Goal: Task Accomplishment & Management: Use online tool/utility

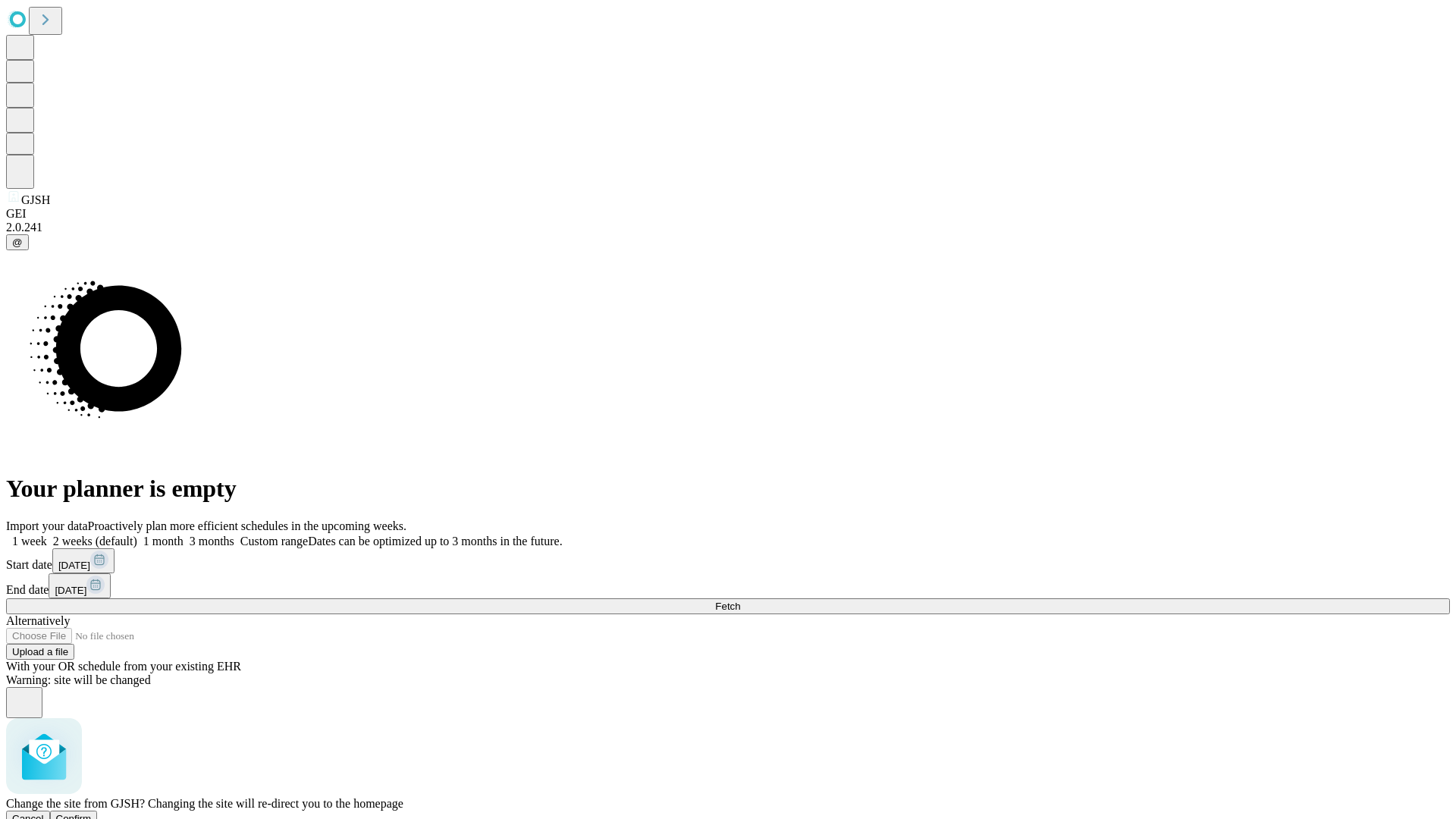
click at [92, 813] on span "Confirm" at bounding box center [74, 818] width 36 height 11
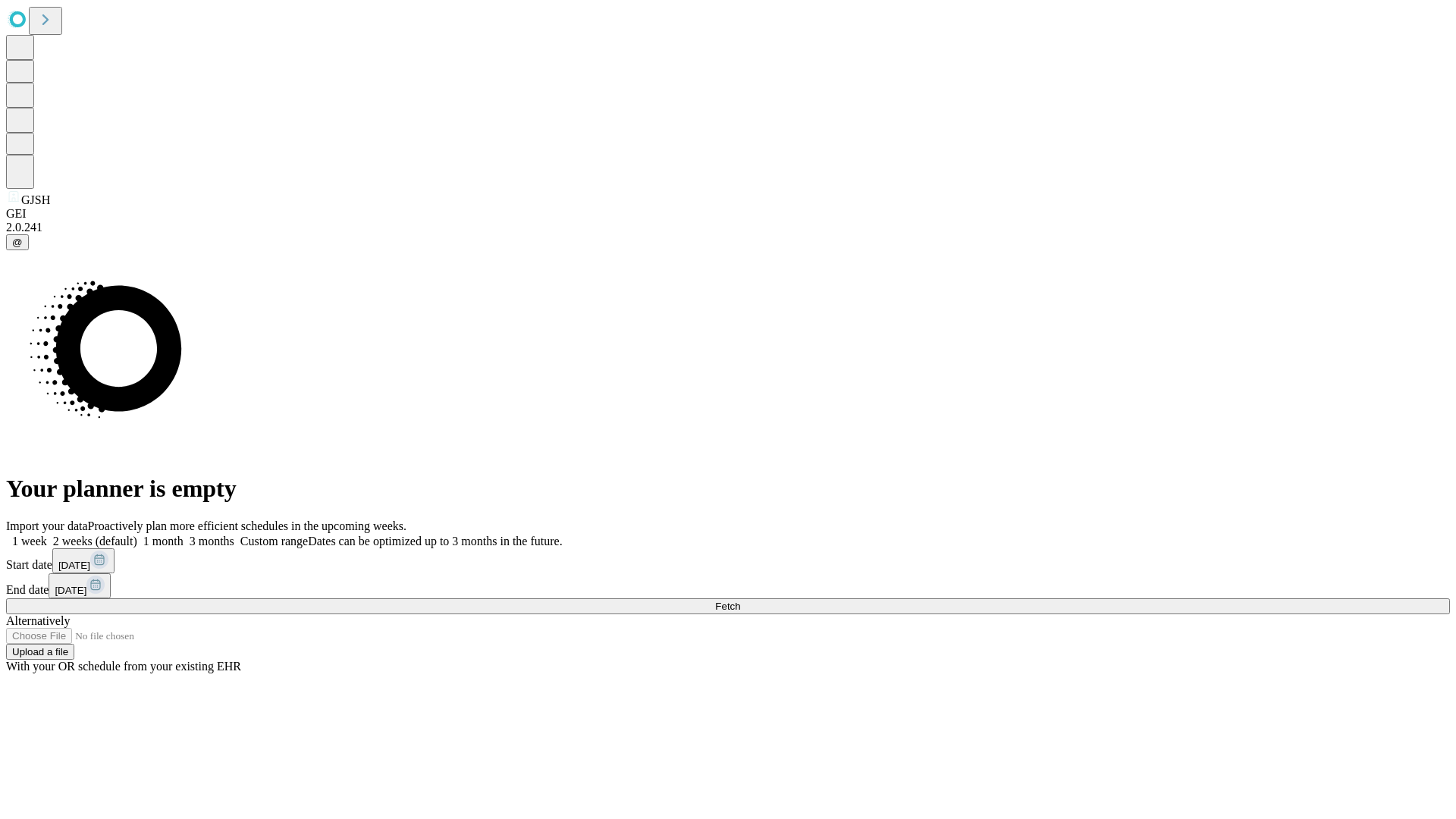
click at [138, 535] on label "2 weeks (default)" at bounding box center [91, 541] width 90 height 13
click at [740, 601] on span "Fetch" at bounding box center [727, 606] width 25 height 11
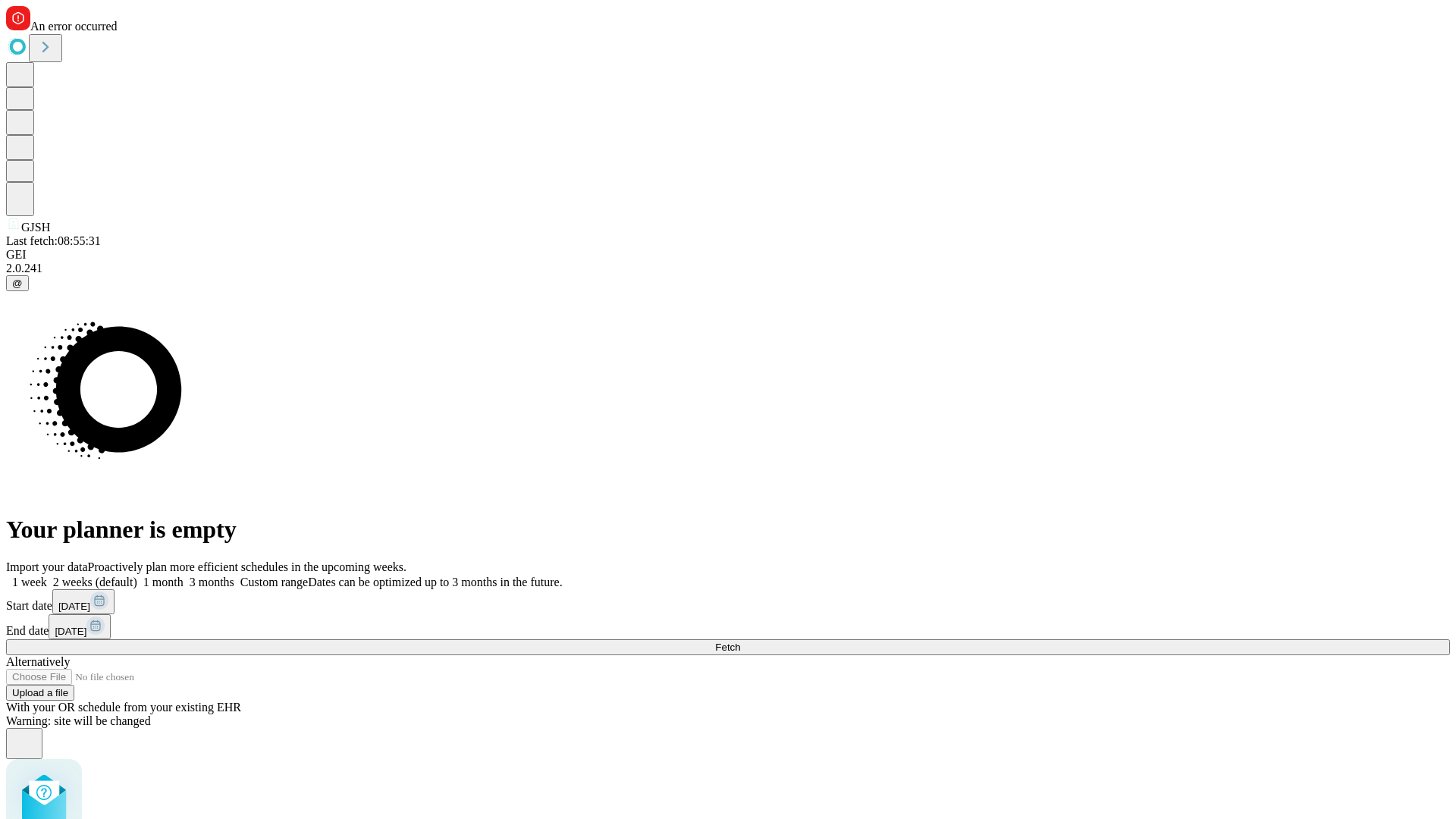
click at [138, 575] on label "2 weeks (default)" at bounding box center [91, 581] width 90 height 13
click at [740, 642] on span "Fetch" at bounding box center [727, 647] width 25 height 11
click at [138, 575] on label "2 weeks (default)" at bounding box center [91, 581] width 90 height 13
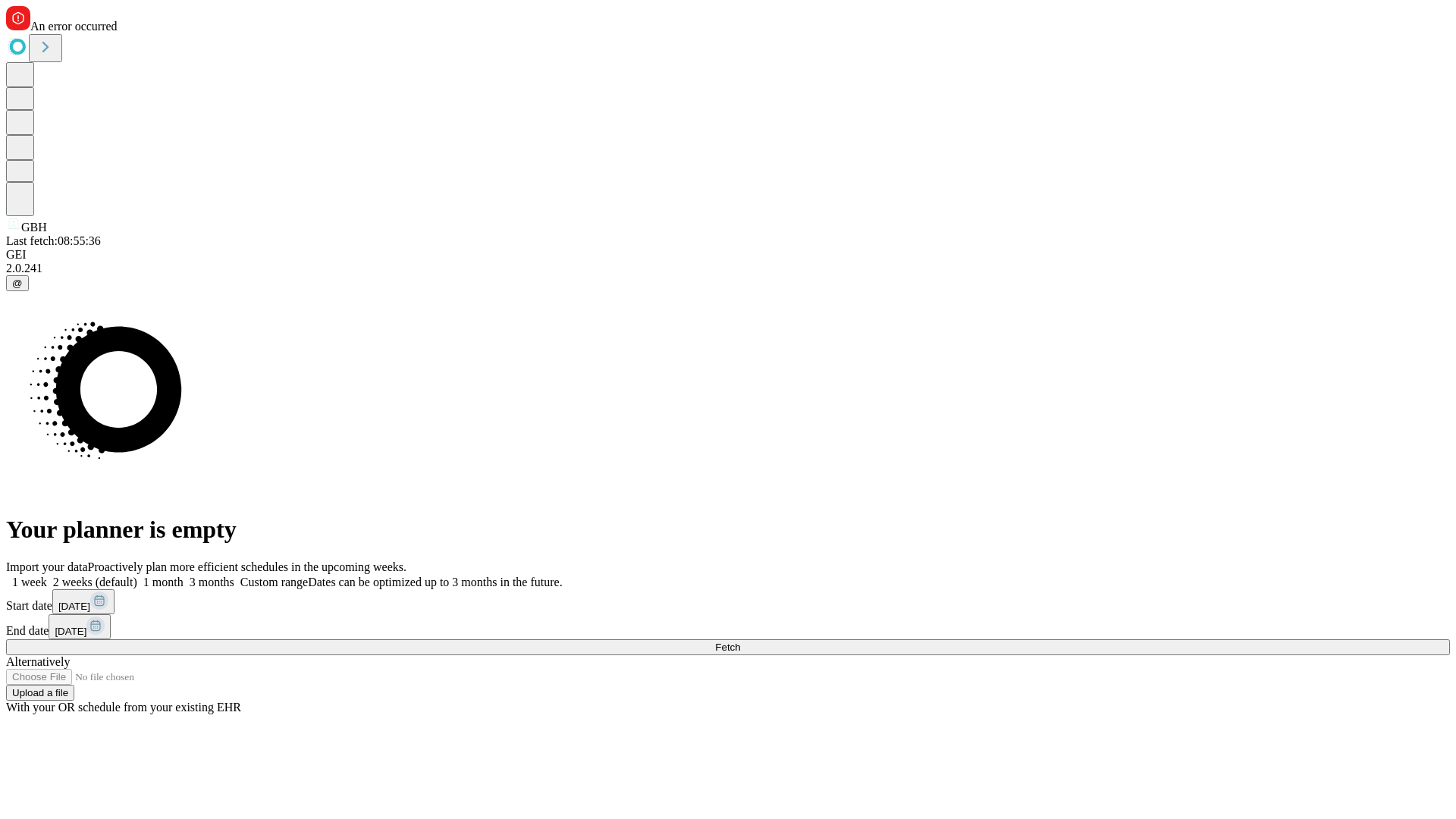
click at [740, 642] on span "Fetch" at bounding box center [727, 647] width 25 height 11
click at [138, 575] on label "2 weeks (default)" at bounding box center [91, 581] width 90 height 13
click at [740, 642] on span "Fetch" at bounding box center [727, 647] width 25 height 11
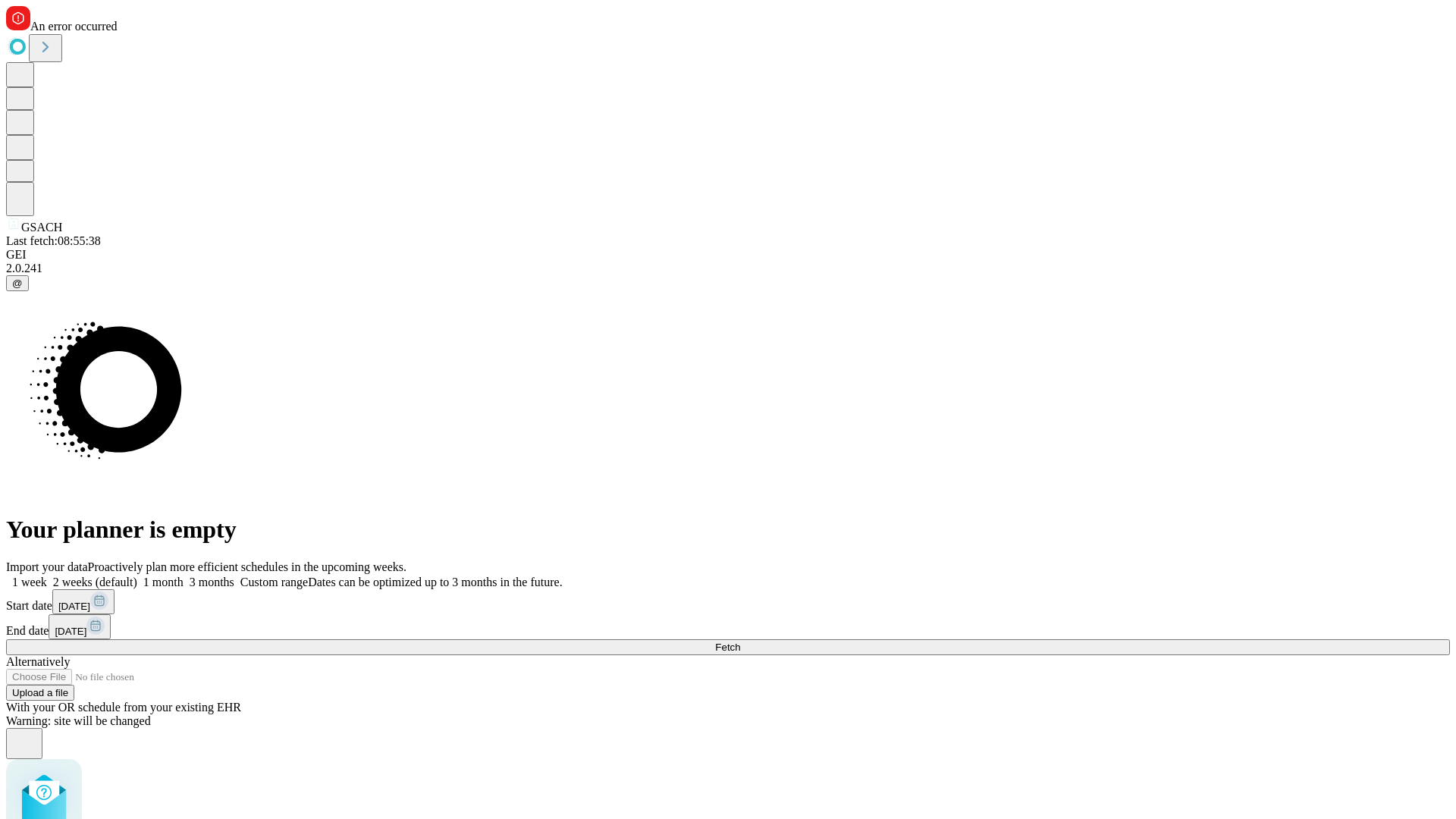
click at [138, 575] on label "2 weeks (default)" at bounding box center [91, 581] width 90 height 13
click at [740, 642] on span "Fetch" at bounding box center [727, 647] width 25 height 11
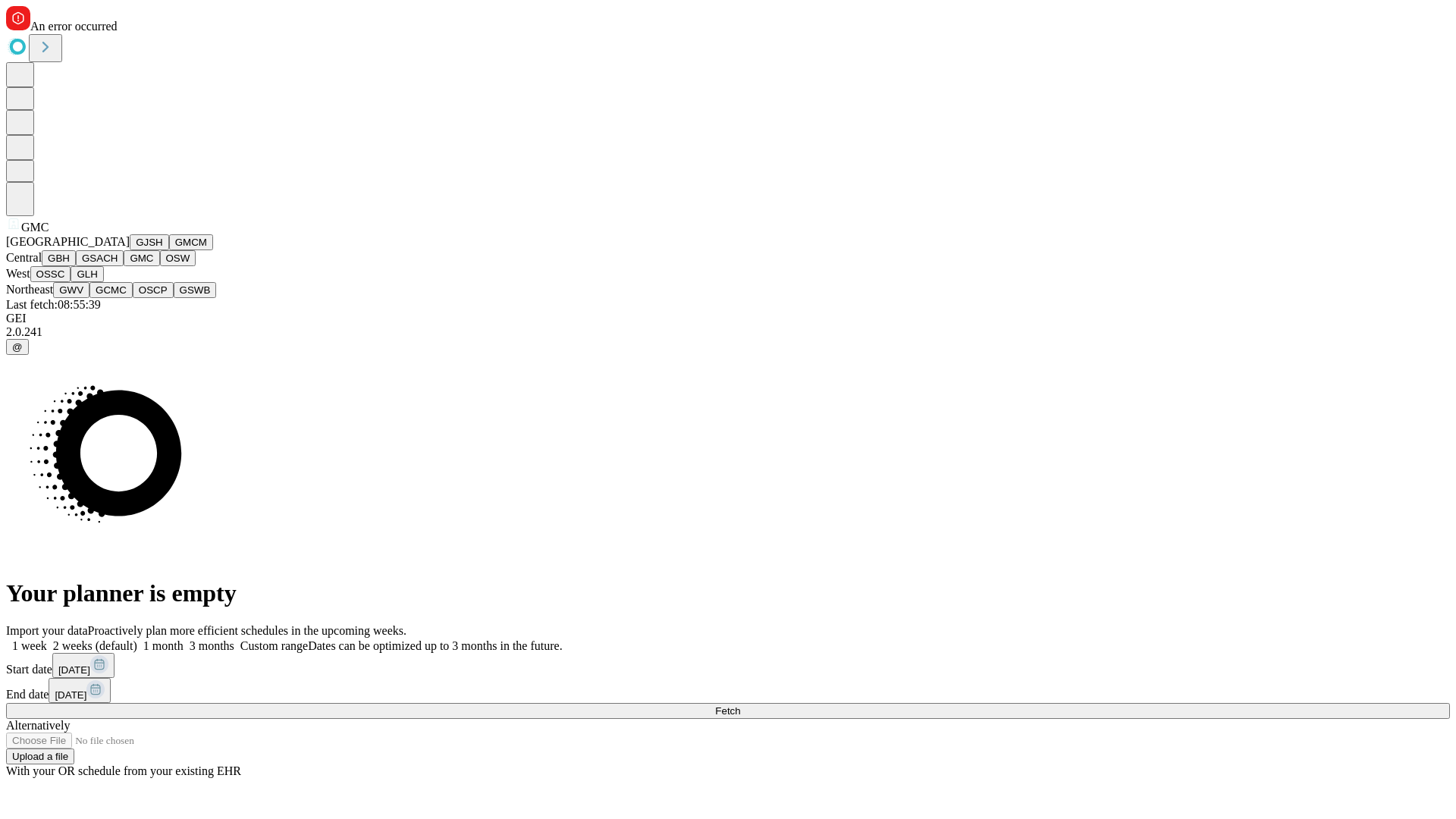
click at [160, 266] on button "OSW" at bounding box center [178, 258] width 37 height 16
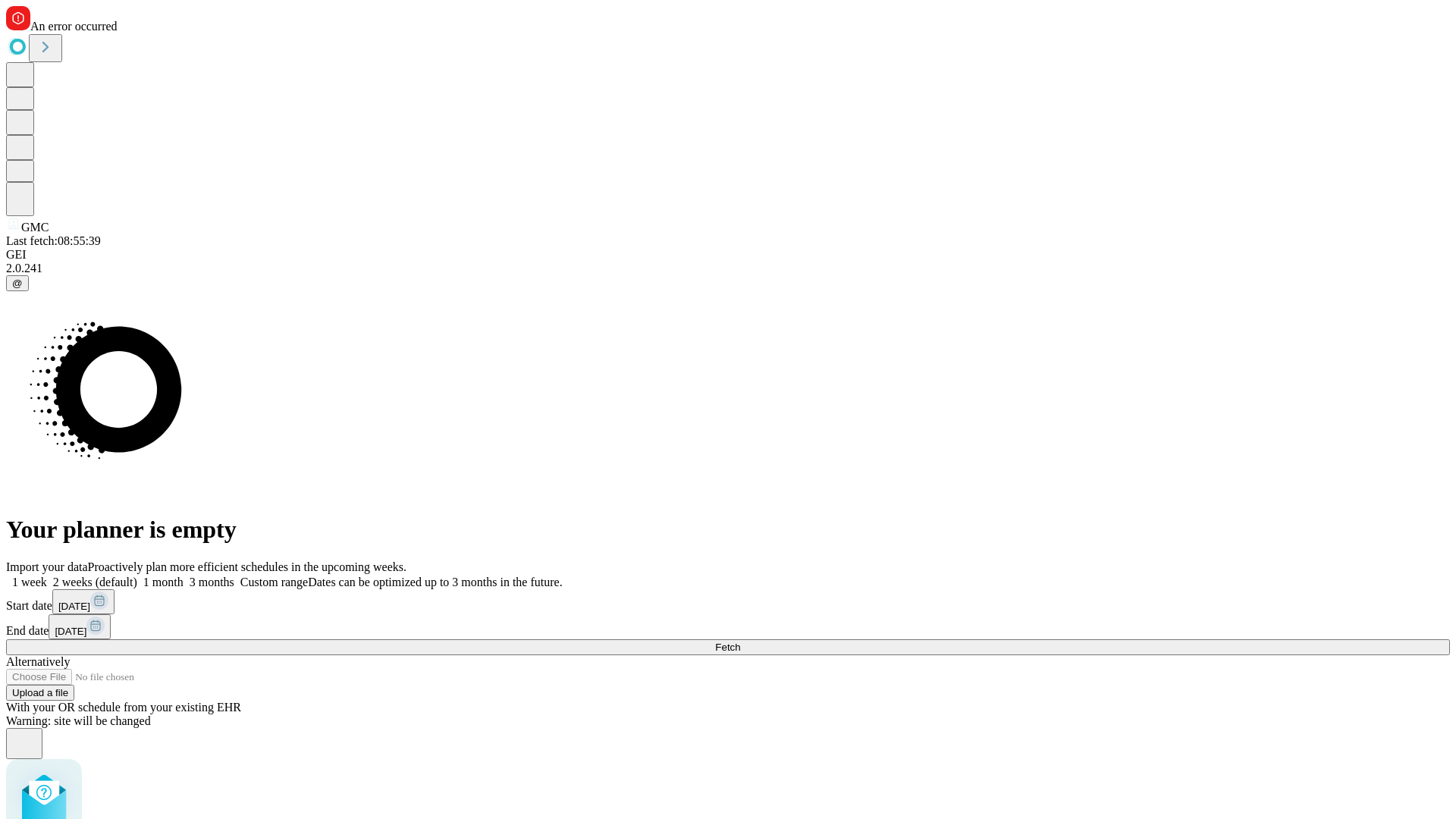
click at [138, 575] on label "2 weeks (default)" at bounding box center [91, 581] width 90 height 13
click at [740, 642] on span "Fetch" at bounding box center [727, 647] width 25 height 11
click at [138, 575] on label "2 weeks (default)" at bounding box center [91, 581] width 90 height 13
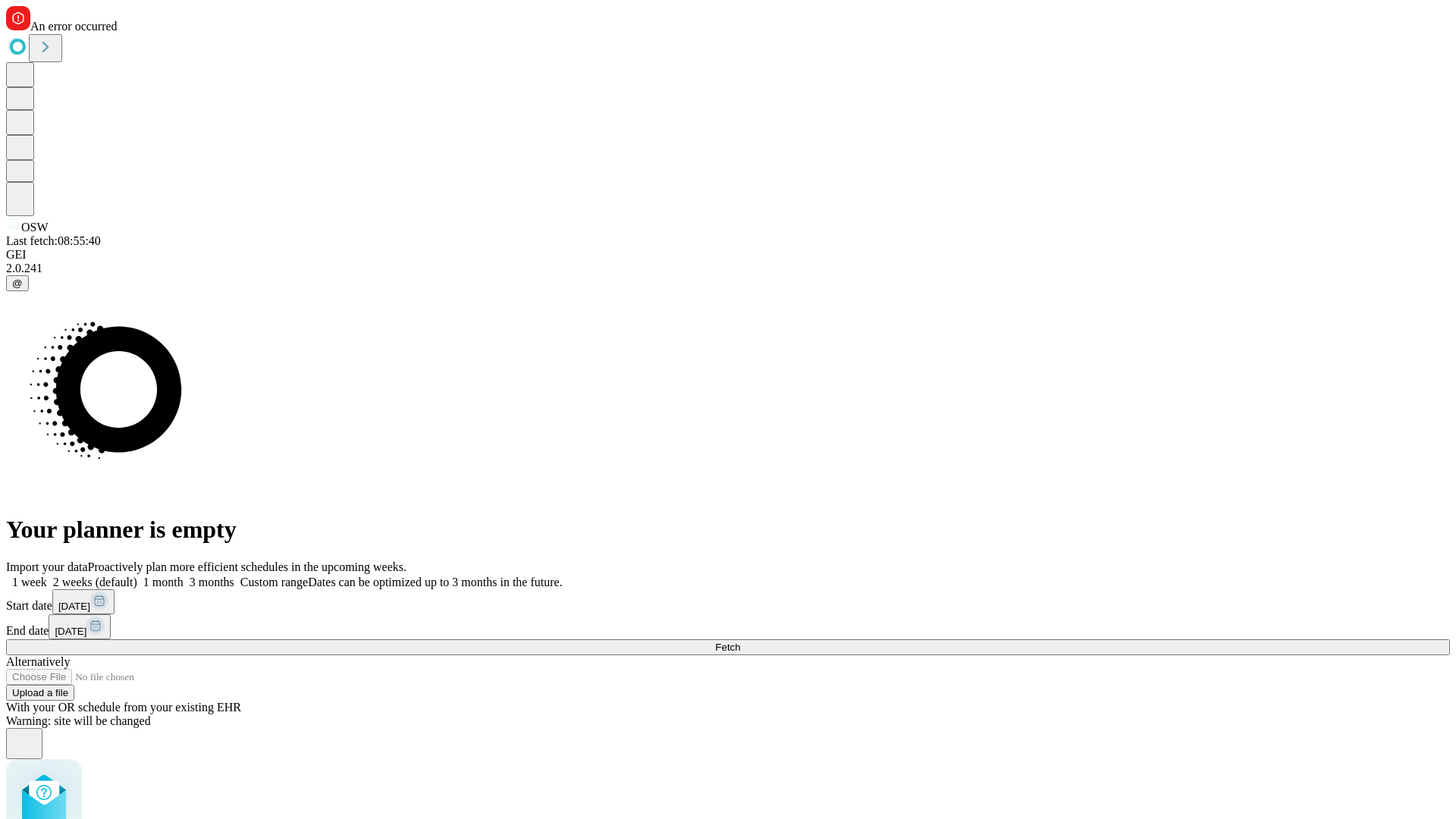
click at [740, 642] on span "Fetch" at bounding box center [727, 647] width 25 height 11
click at [138, 575] on label "2 weeks (default)" at bounding box center [91, 581] width 90 height 13
click at [740, 642] on span "Fetch" at bounding box center [727, 647] width 25 height 11
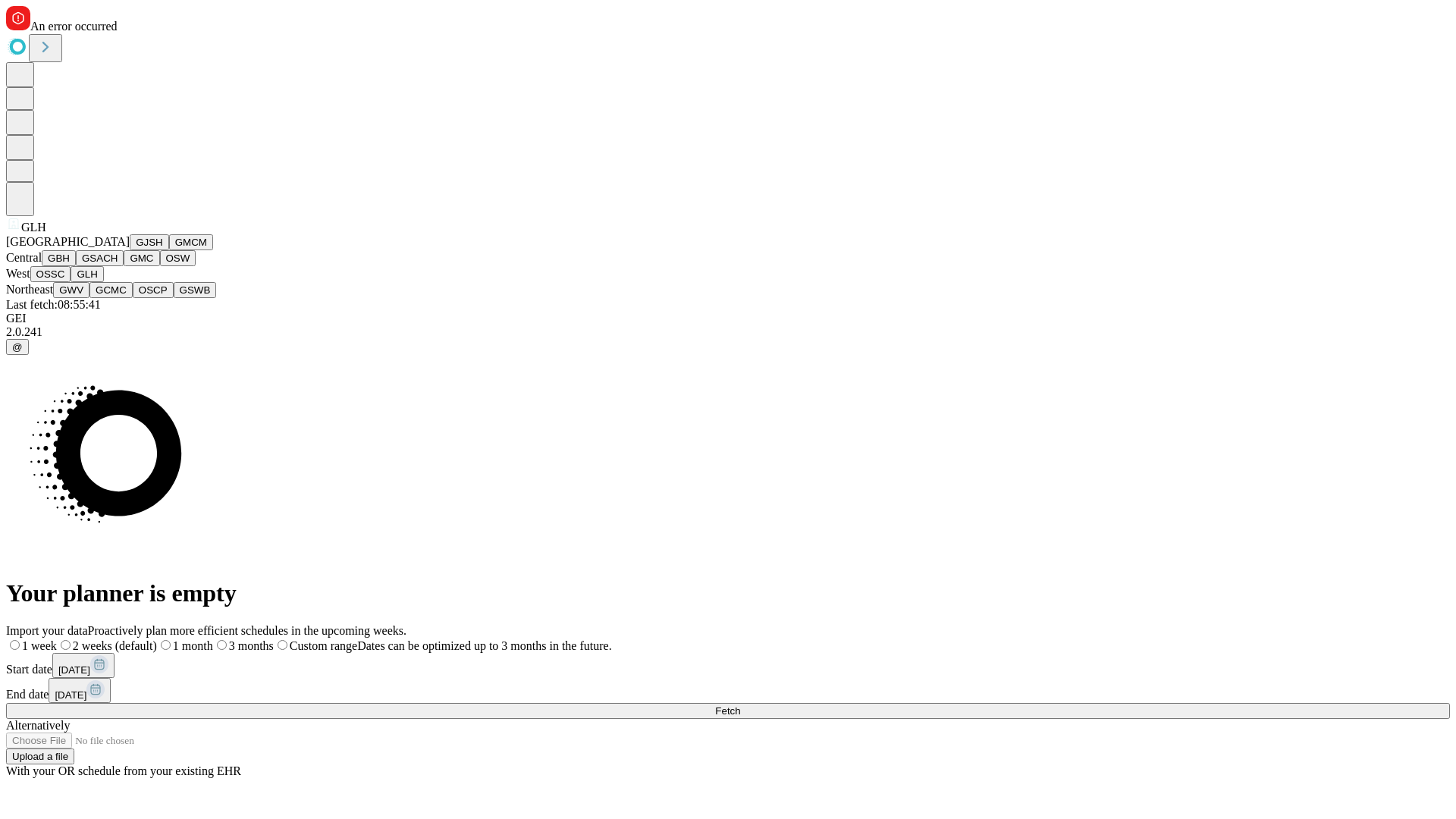
click at [89, 298] on button "GWV" at bounding box center [71, 290] width 37 height 16
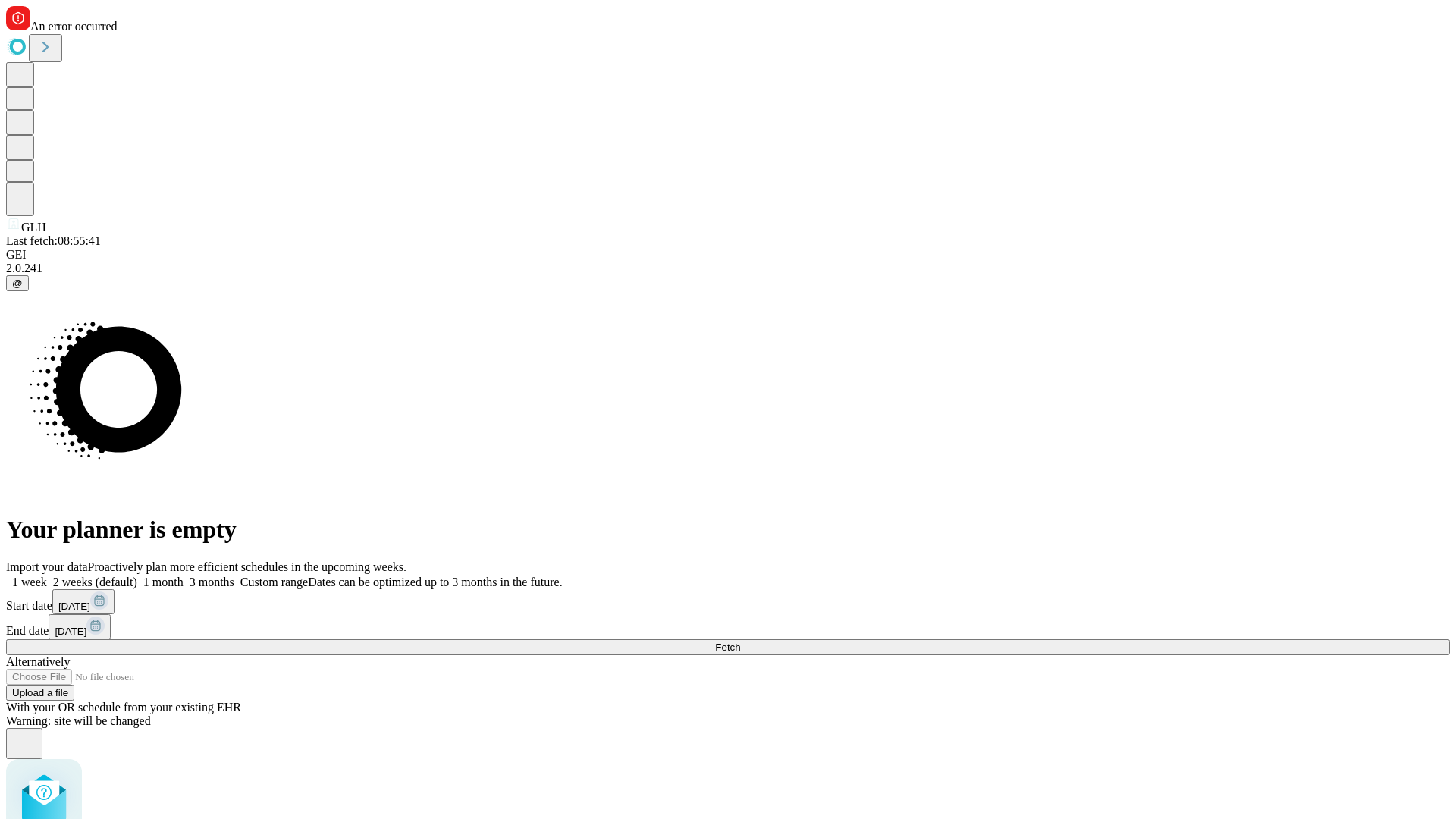
click at [138, 575] on label "2 weeks (default)" at bounding box center [91, 581] width 90 height 13
click at [740, 642] on span "Fetch" at bounding box center [727, 647] width 25 height 11
